Goal: Task Accomplishment & Management: Manage account settings

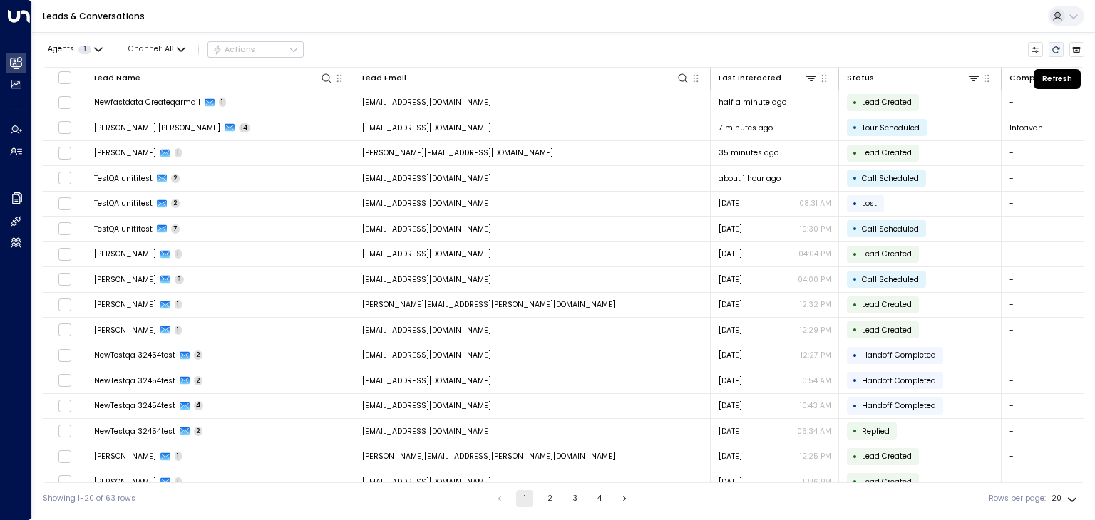
click at [1058, 51] on icon "Refresh" at bounding box center [1055, 50] width 9 height 9
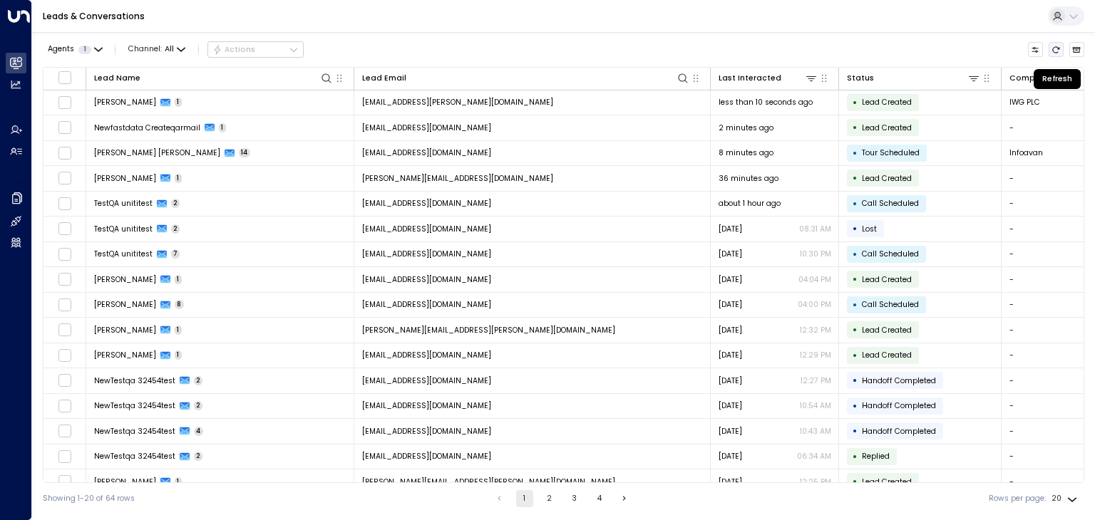
click at [1056, 48] on icon "Refresh" at bounding box center [1055, 50] width 9 height 9
click at [1055, 55] on button "Refresh" at bounding box center [1056, 50] width 16 height 16
click at [1058, 57] on div "Agents 1 Channel: All Actions" at bounding box center [563, 50] width 1041 height 24
click at [1058, 51] on icon "Refresh" at bounding box center [1055, 50] width 9 height 9
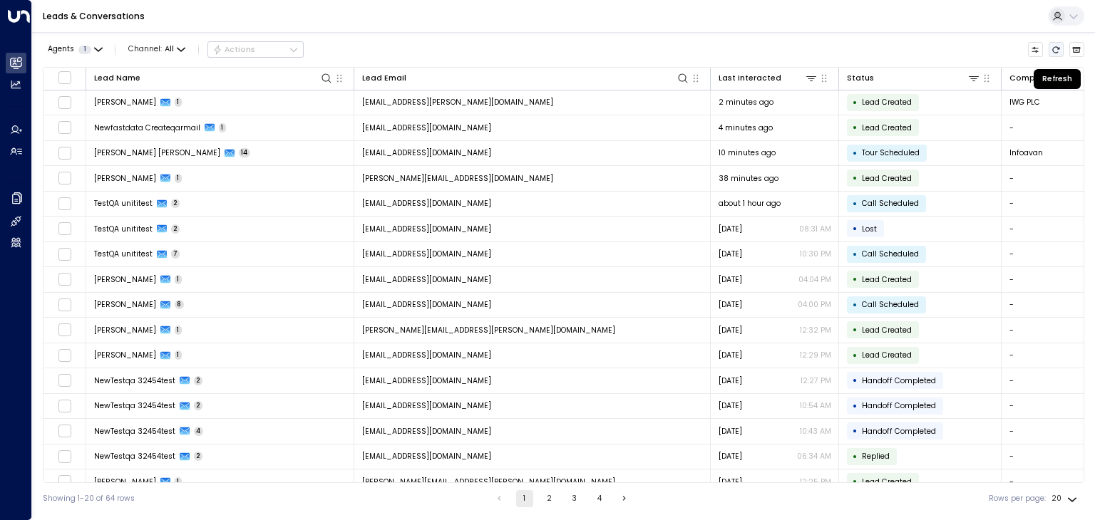
click at [1050, 51] on button "Refresh" at bounding box center [1056, 50] width 16 height 16
click at [1052, 51] on icon "Refresh" at bounding box center [1055, 50] width 9 height 9
click at [1058, 47] on icon "Refresh" at bounding box center [1056, 49] width 7 height 6
click at [1056, 53] on icon "Refresh" at bounding box center [1055, 50] width 9 height 9
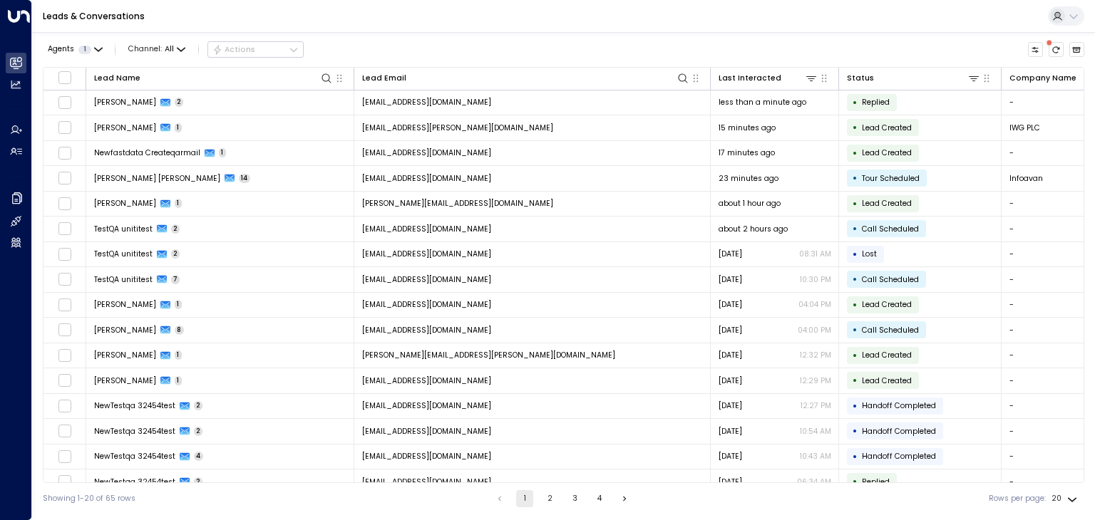
click at [1052, 46] on span at bounding box center [1049, 43] width 6 height 6
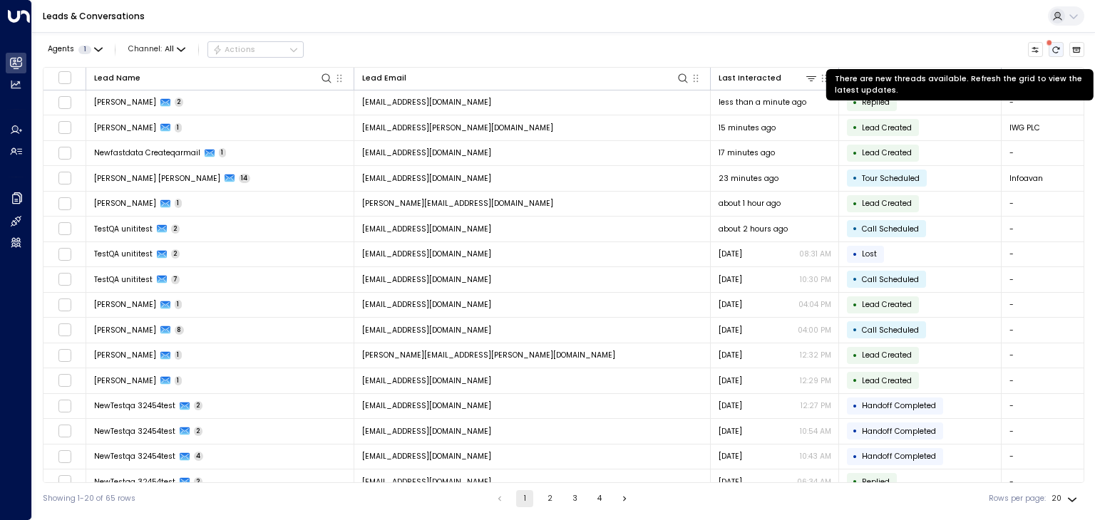
click at [1057, 51] on icon "There are new threads available. Refresh the grid to view the latest updates." at bounding box center [1055, 50] width 9 height 9
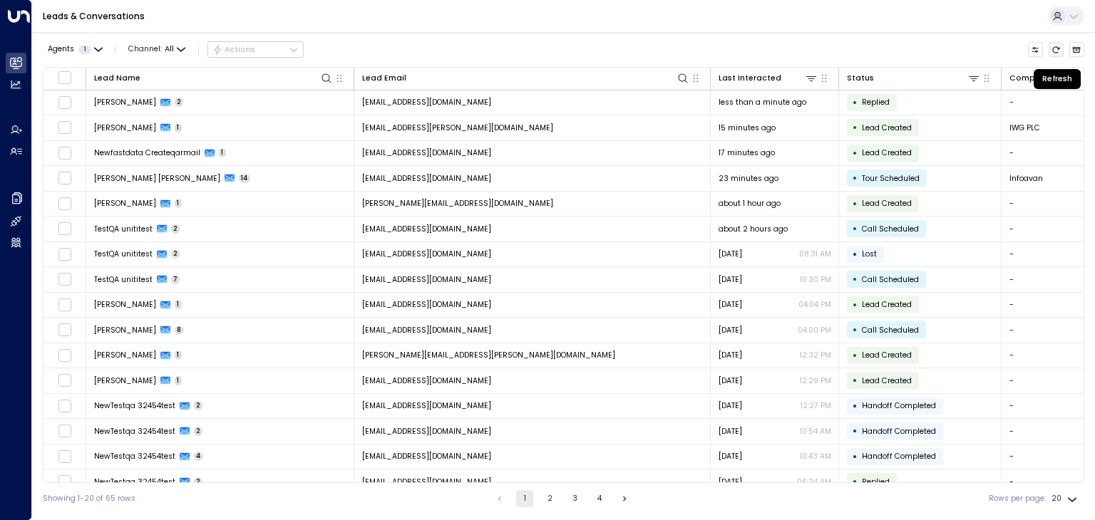
click at [1059, 43] on button "Refresh" at bounding box center [1056, 50] width 16 height 16
click at [1056, 49] on icon "Refresh" at bounding box center [1055, 50] width 9 height 9
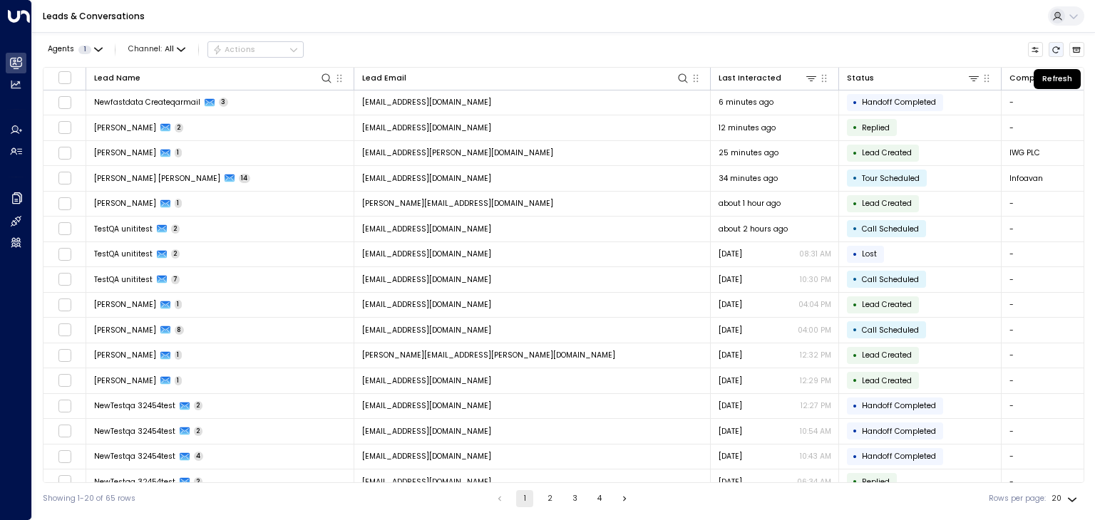
click at [1052, 49] on icon "Refresh" at bounding box center [1055, 50] width 9 height 9
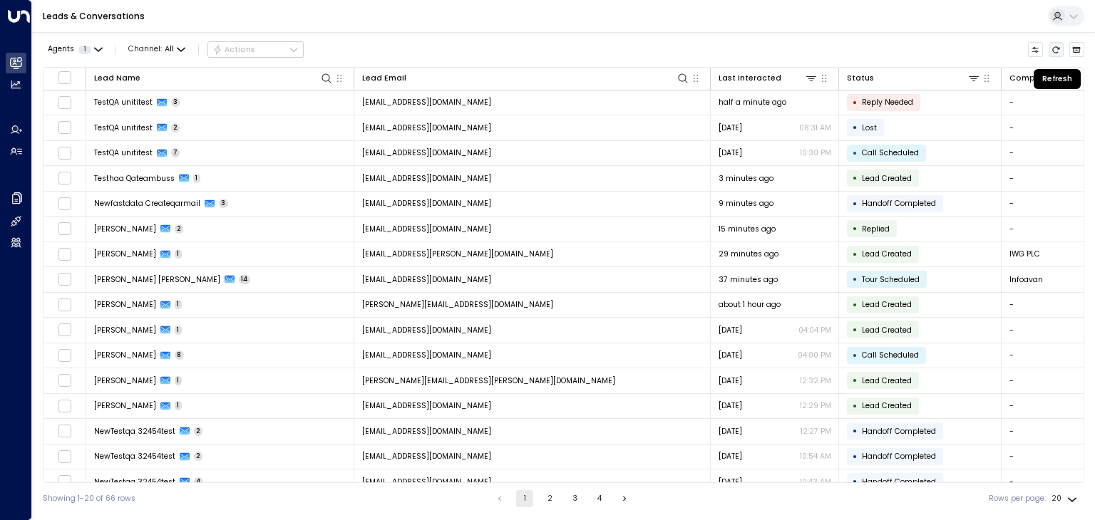
click at [1058, 49] on icon "Refresh" at bounding box center [1055, 50] width 9 height 9
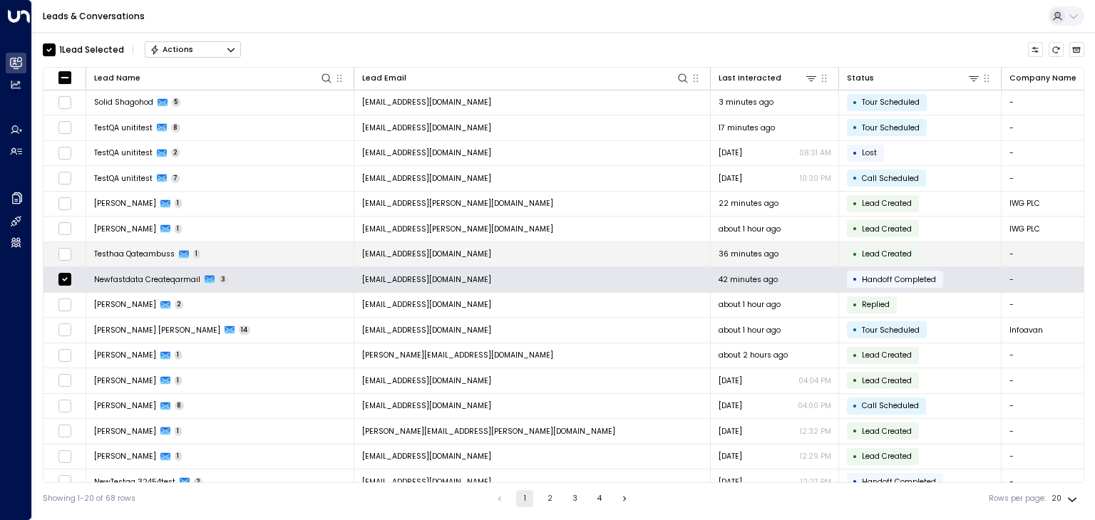
scroll to position [113, 0]
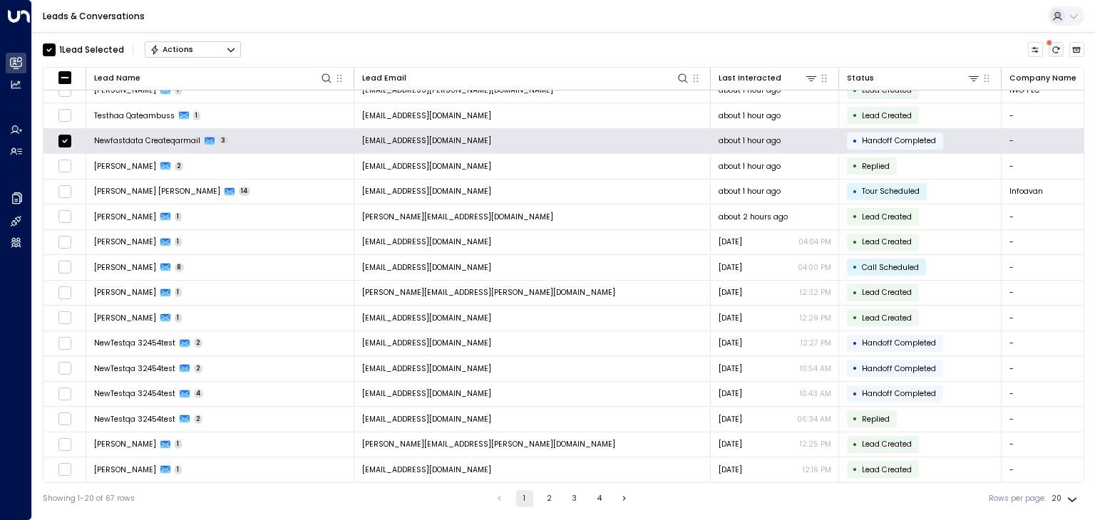
click at [1056, 48] on icon "There are new threads available. Refresh the grid to view the latest updates." at bounding box center [1055, 50] width 9 height 9
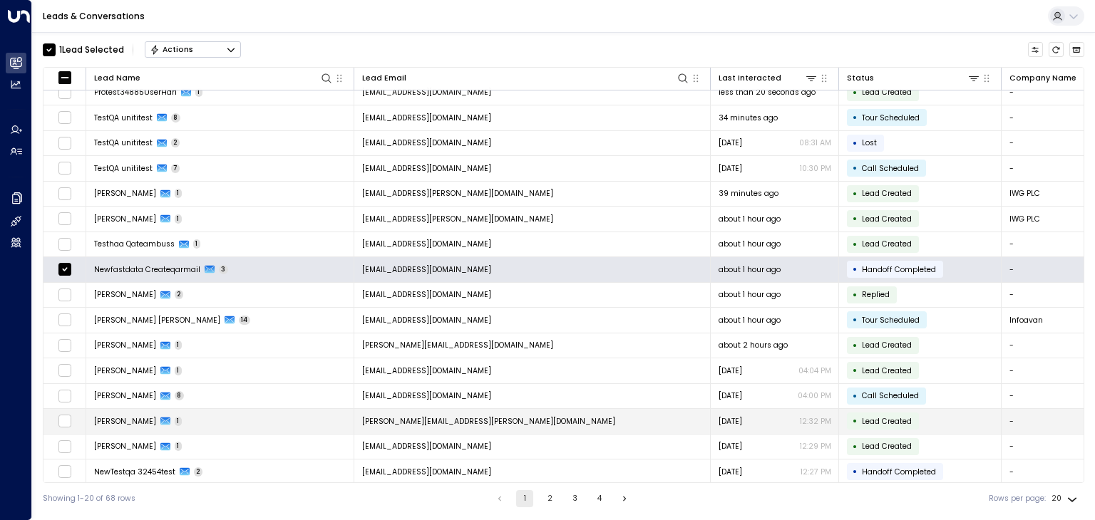
scroll to position [0, 0]
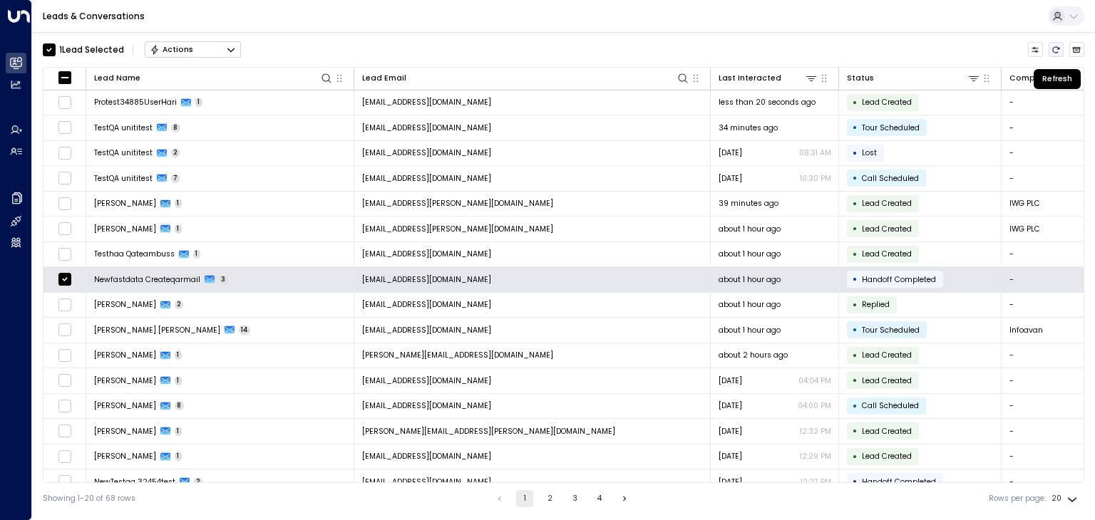
click at [1052, 46] on icon "Refresh" at bounding box center [1055, 50] width 9 height 9
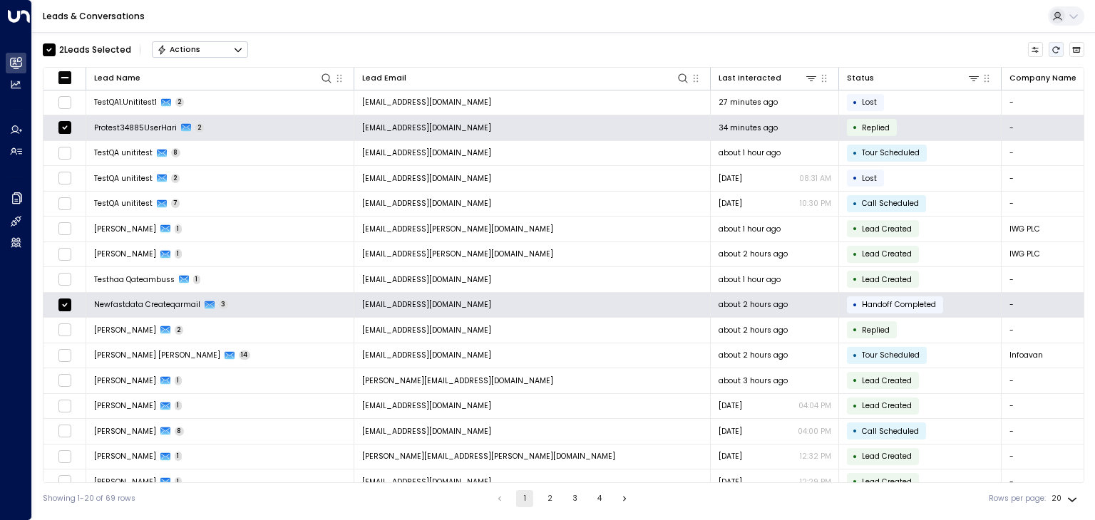
click at [1060, 47] on icon "Refresh" at bounding box center [1056, 49] width 7 height 6
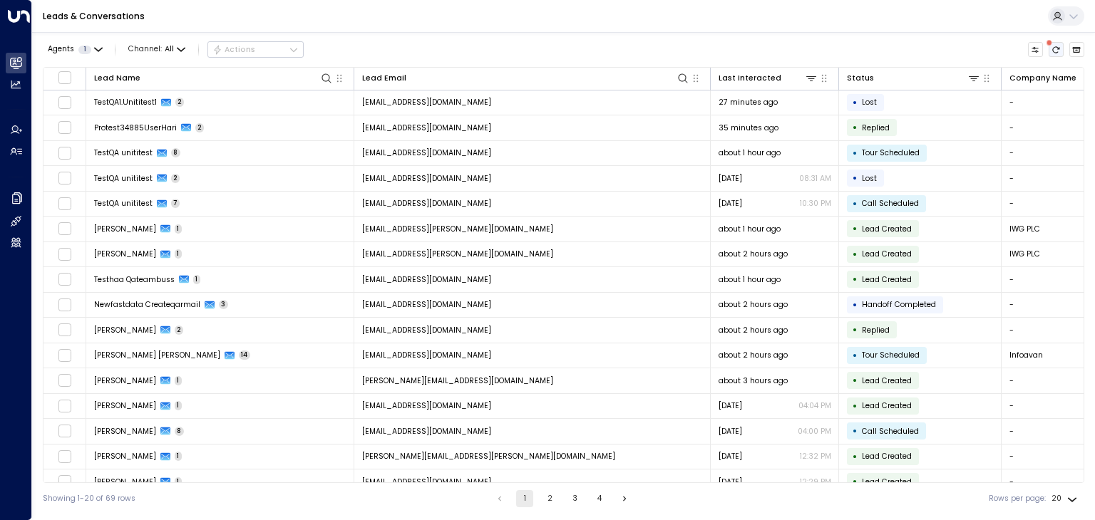
click at [1061, 46] on button "There are new threads available. Refresh the grid to view the latest updates." at bounding box center [1056, 50] width 16 height 16
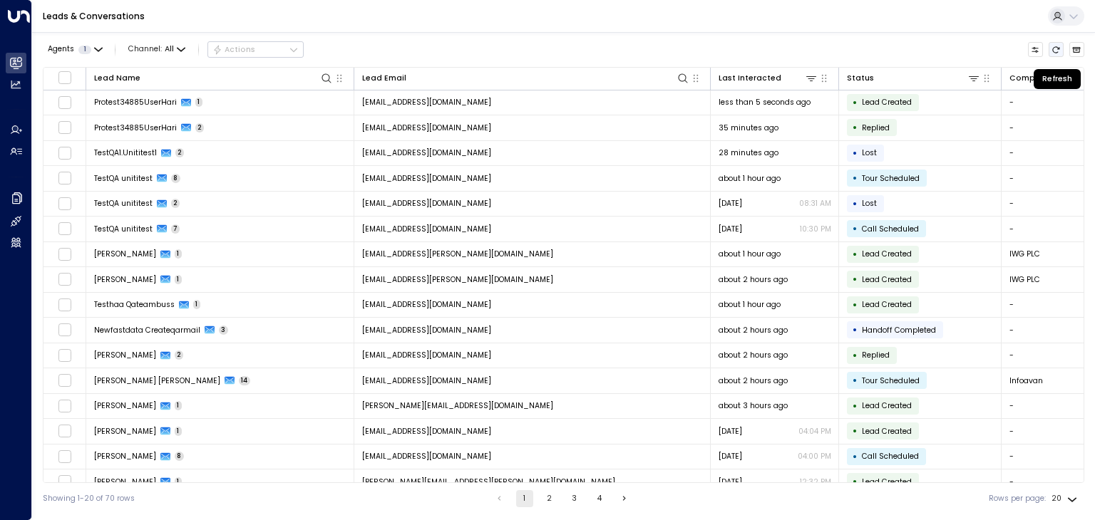
click at [1056, 50] on icon "Refresh" at bounding box center [1055, 50] width 9 height 9
